Goal: Use online tool/utility: Utilize a website feature to perform a specific function

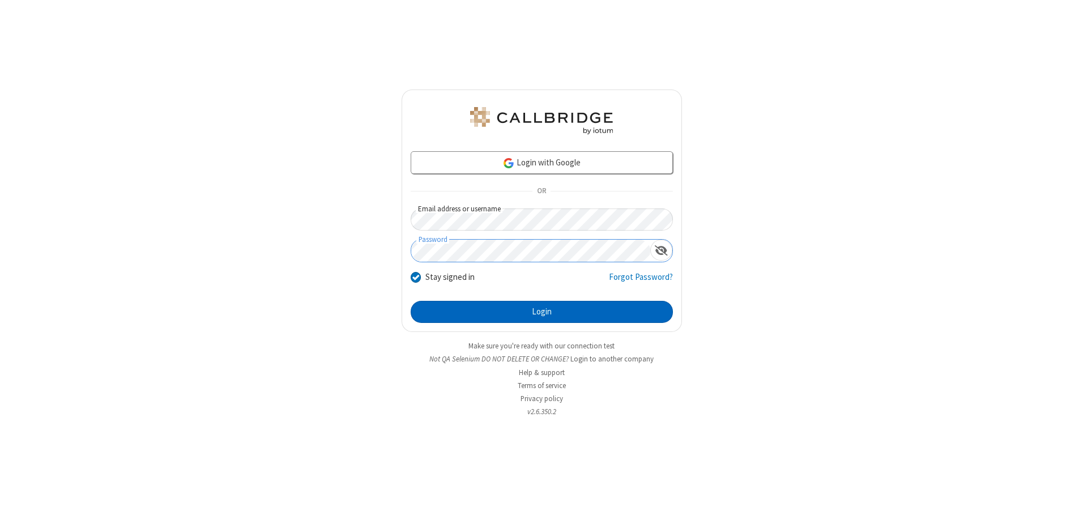
click at [542, 312] on button "Login" at bounding box center [542, 312] width 262 height 23
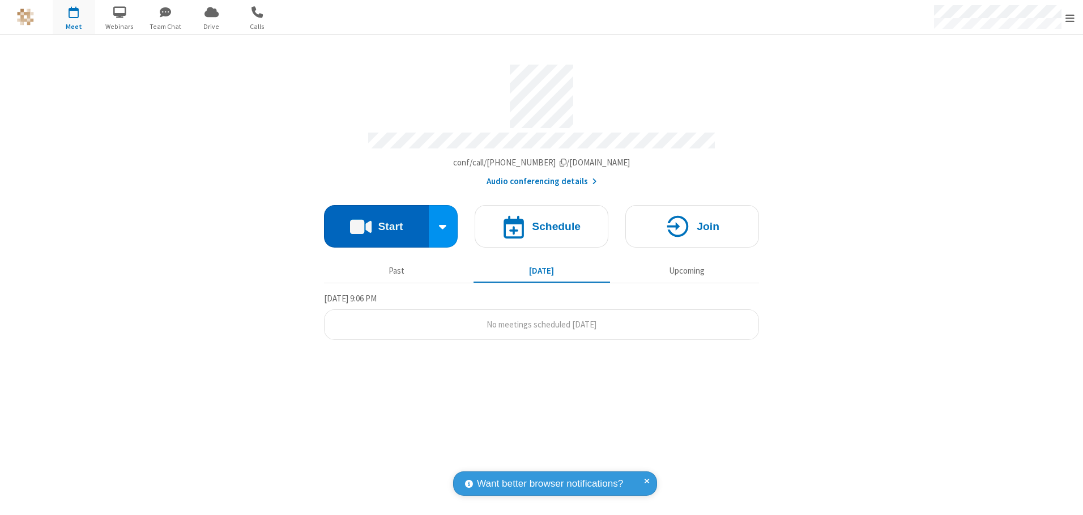
click at [376, 222] on button "Start" at bounding box center [376, 226] width 105 height 42
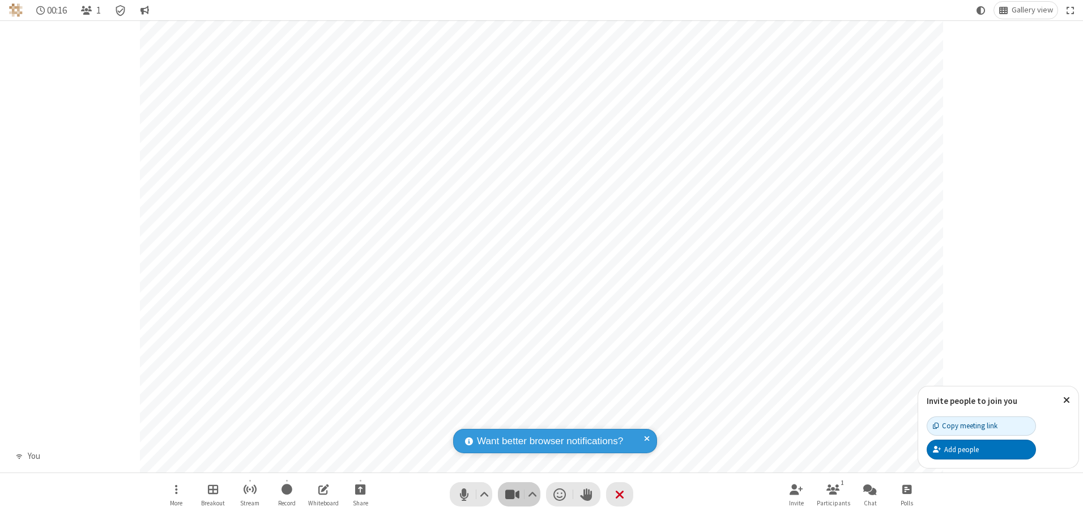
click at [512, 494] on span "Stop video (Alt+V)" at bounding box center [512, 494] width 17 height 16
click at [512, 494] on span "Start video (Alt+V)" at bounding box center [512, 494] width 17 height 16
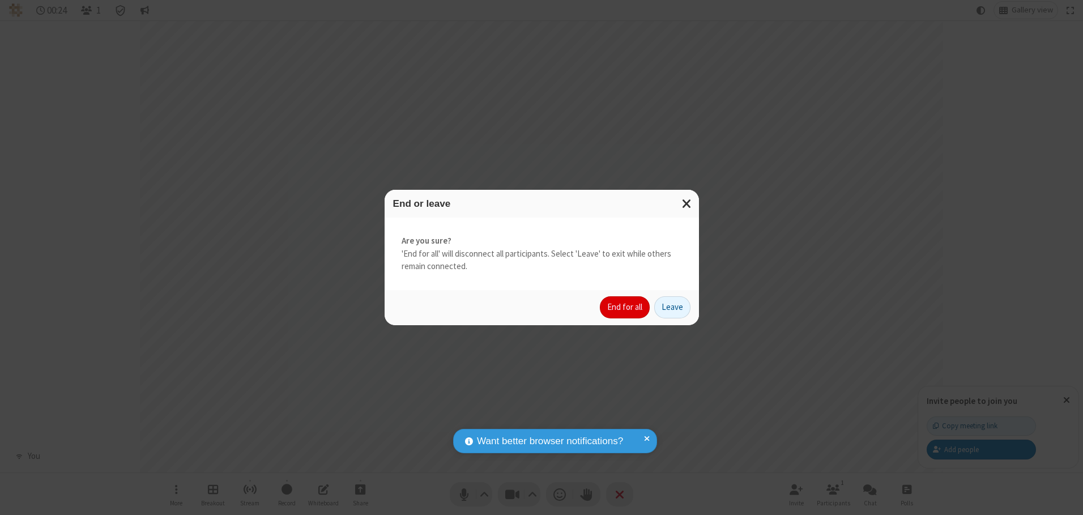
click at [626, 307] on button "End for all" at bounding box center [625, 307] width 50 height 23
